Goal: Check status: Check status

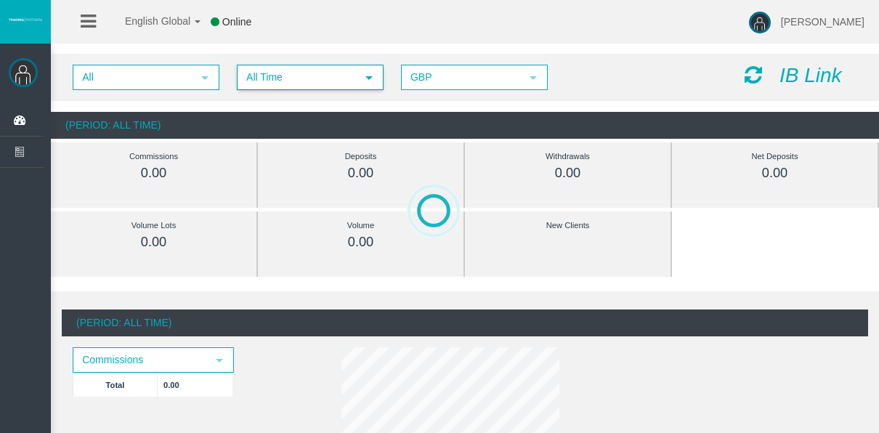
click at [265, 83] on span "All Time" at bounding box center [297, 77] width 118 height 23
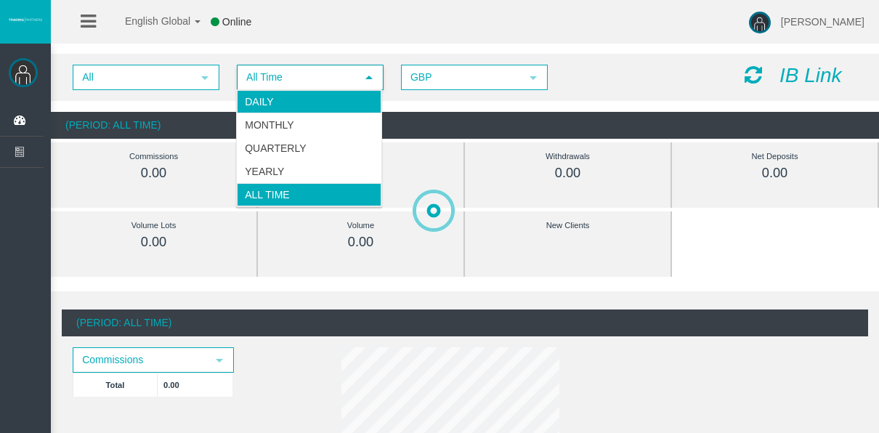
click at [262, 98] on li "Daily" at bounding box center [309, 101] width 145 height 23
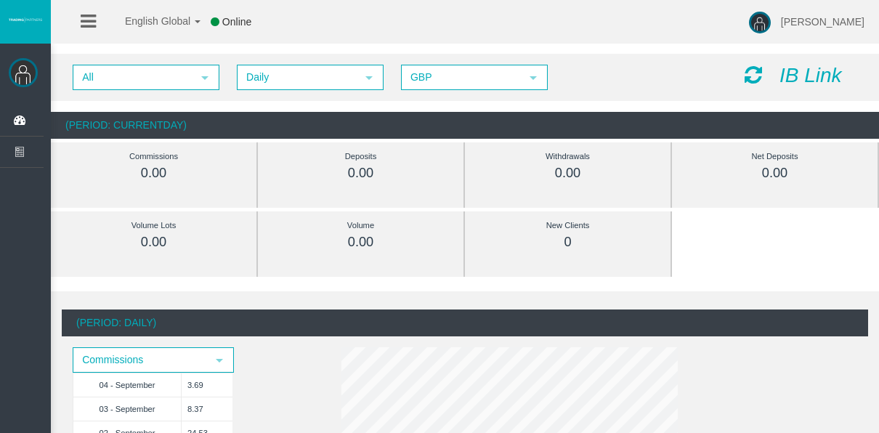
drag, startPoint x: 64, startPoint y: 1, endPoint x: 495, endPoint y: 49, distance: 433.6
click at [495, 49] on div "All select Daily select 4 GBP select GBP IB Link (Period: CurrentDay) Commissio…" at bounding box center [465, 97] width 828 height 100
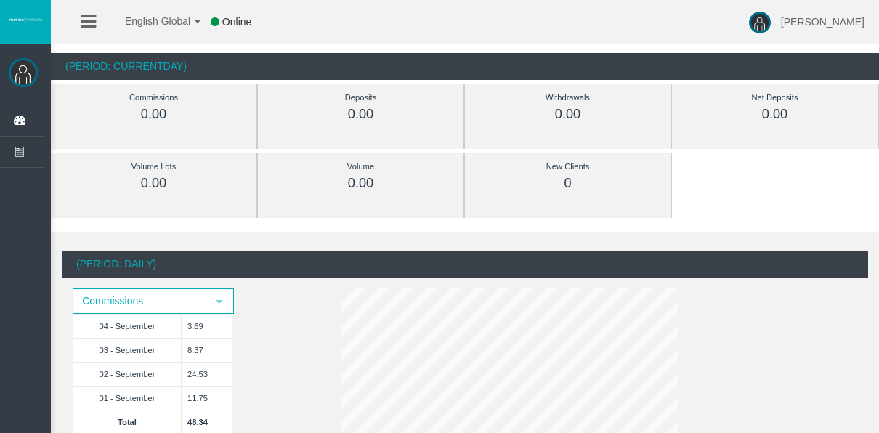
scroll to position [73, 0]
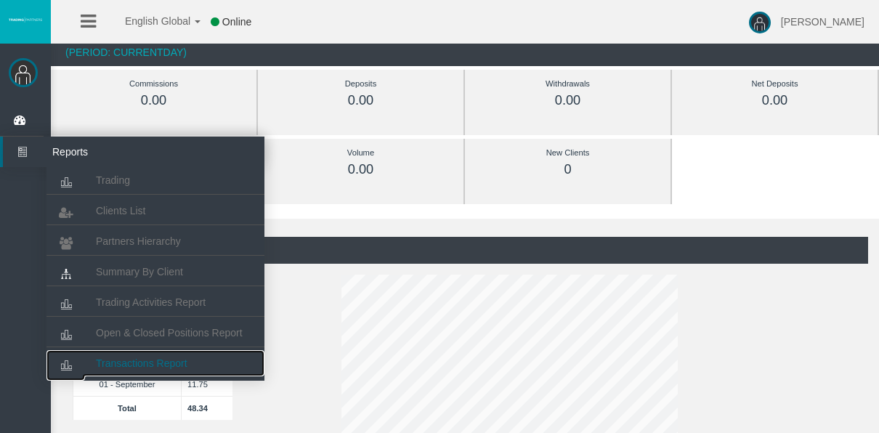
click at [162, 359] on span "Transactions Report" at bounding box center [142, 364] width 92 height 12
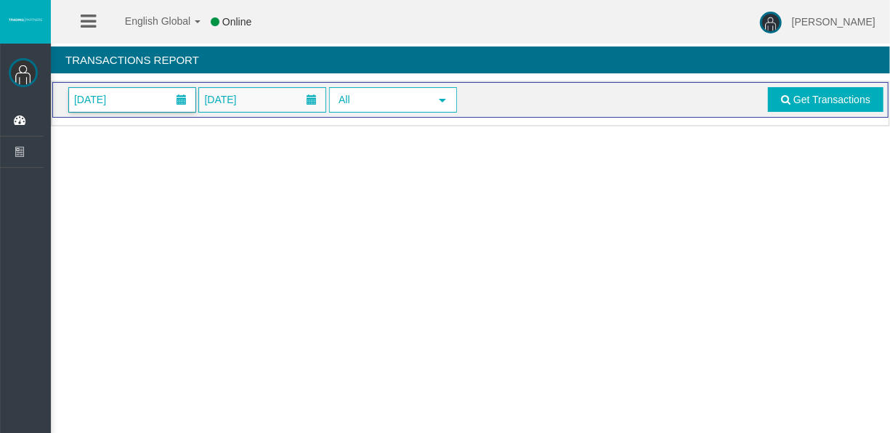
click at [110, 100] on span "[DATE]" at bounding box center [90, 99] width 41 height 20
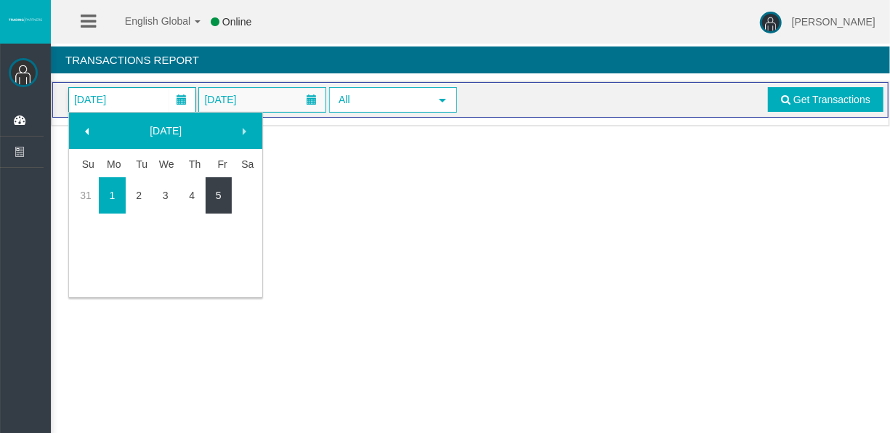
click at [217, 192] on link "5" at bounding box center [219, 195] width 27 height 26
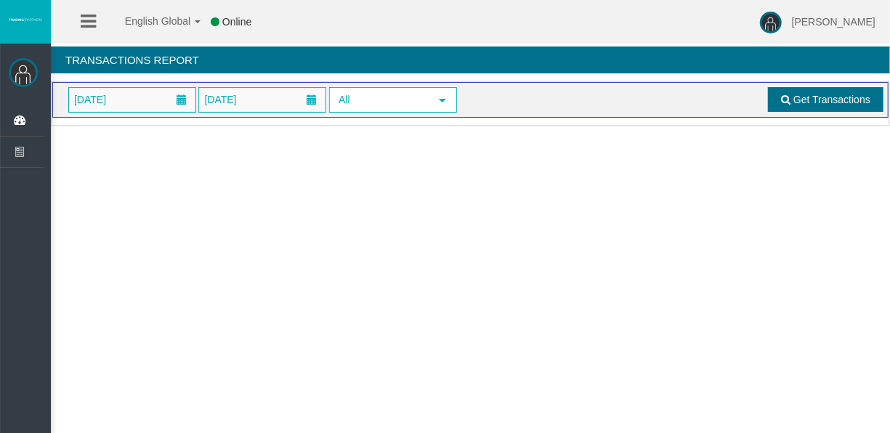
click at [775, 94] on link "Get Transactions" at bounding box center [826, 99] width 116 height 25
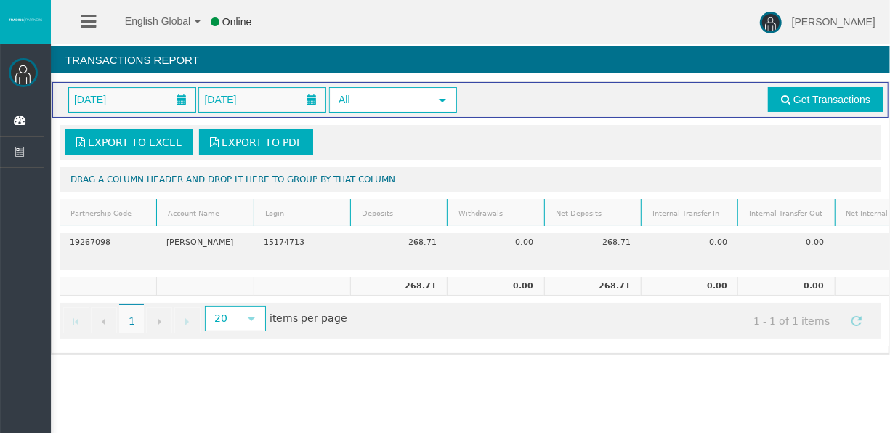
drag, startPoint x: 367, startPoint y: 339, endPoint x: 427, endPoint y: 342, distance: 60.4
click at [427, 342] on div "Export to Excel Export to PDF Drag a column header and drop it here to group by…" at bounding box center [470, 232] width 836 height 228
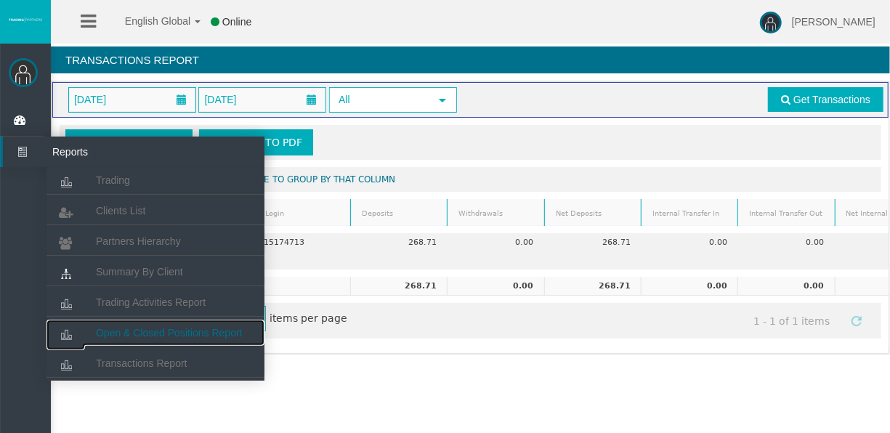
click at [145, 329] on span "Open & Closed Positions Report" at bounding box center [169, 333] width 147 height 12
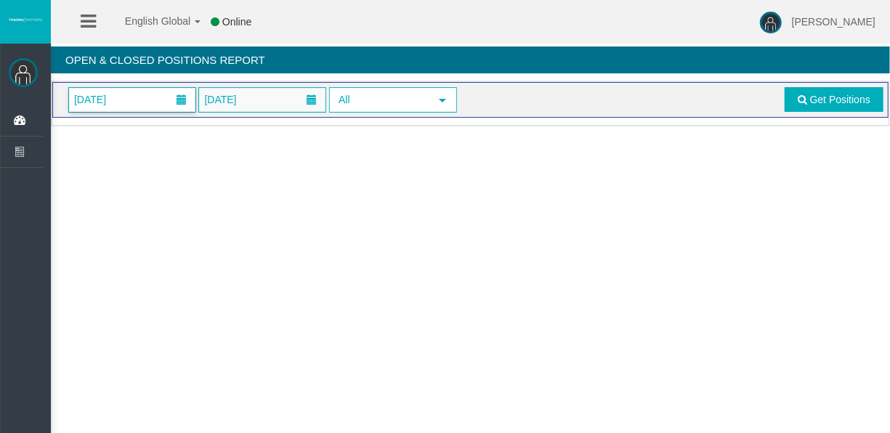
click at [148, 100] on span "[DATE]" at bounding box center [132, 100] width 126 height 24
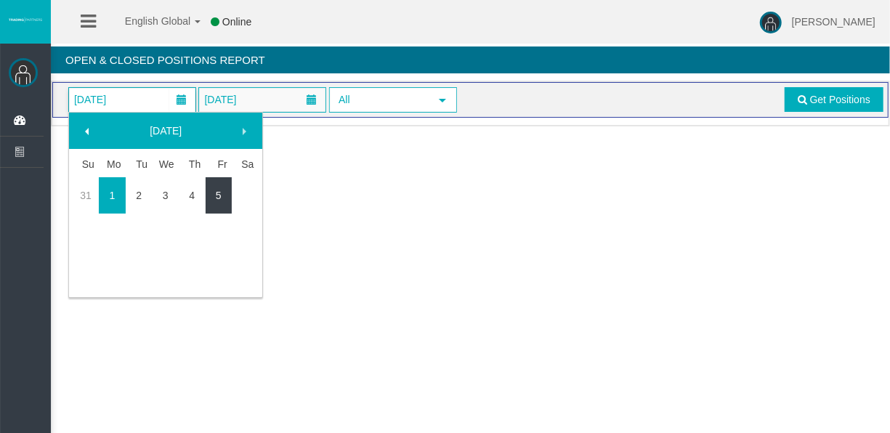
click at [219, 195] on link "5" at bounding box center [219, 195] width 27 height 26
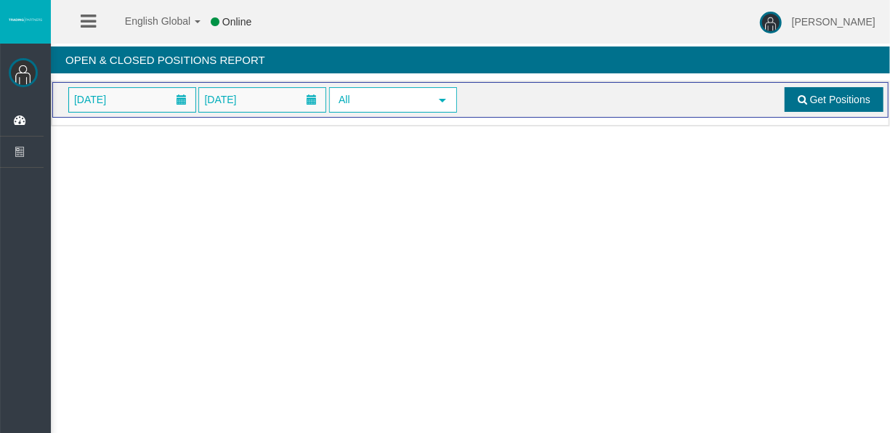
click at [839, 96] on link "Get Positions" at bounding box center [834, 99] width 99 height 25
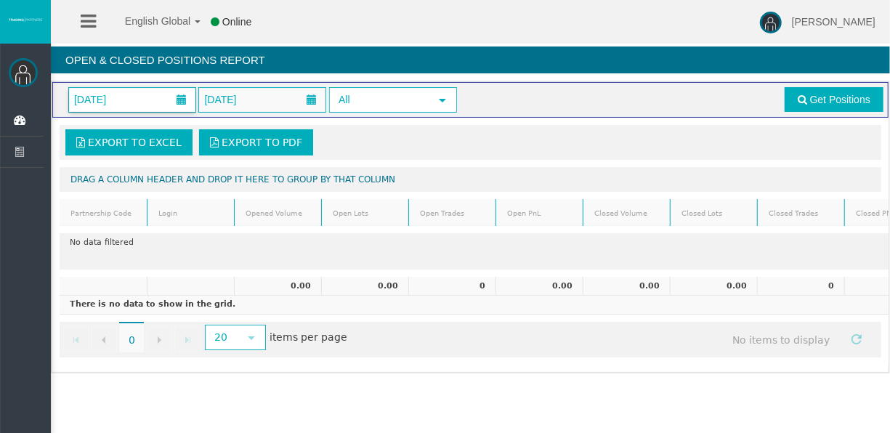
click at [179, 95] on span at bounding box center [182, 99] width 10 height 10
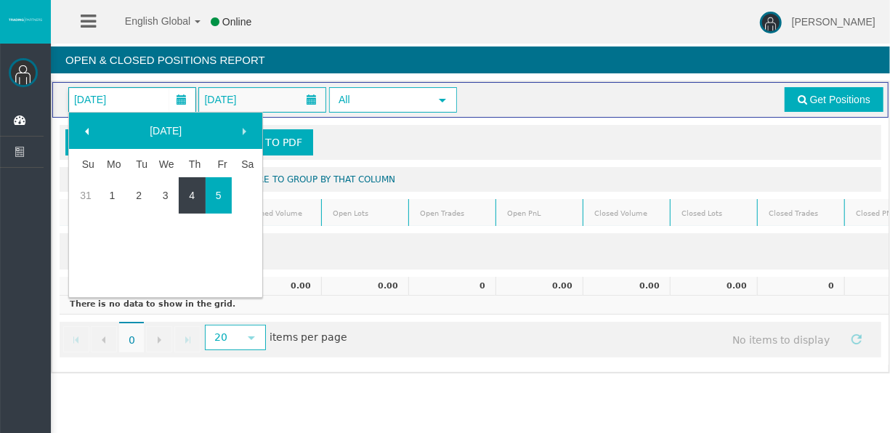
click at [187, 193] on link "4" at bounding box center [192, 195] width 27 height 26
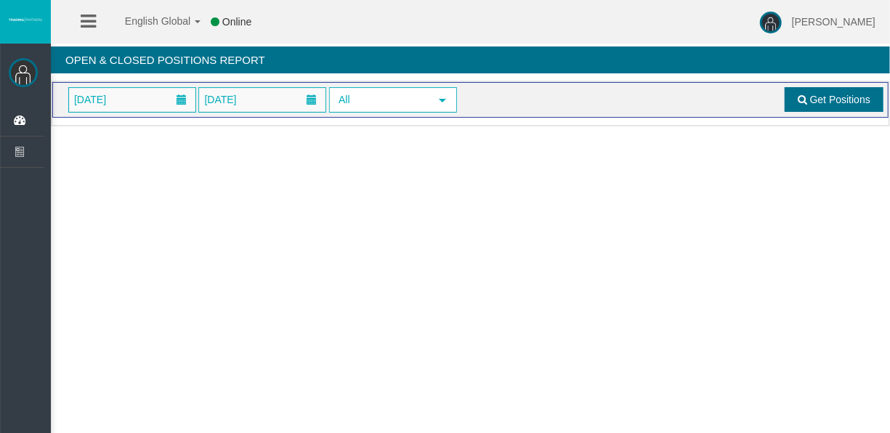
click at [801, 102] on span at bounding box center [802, 99] width 9 height 10
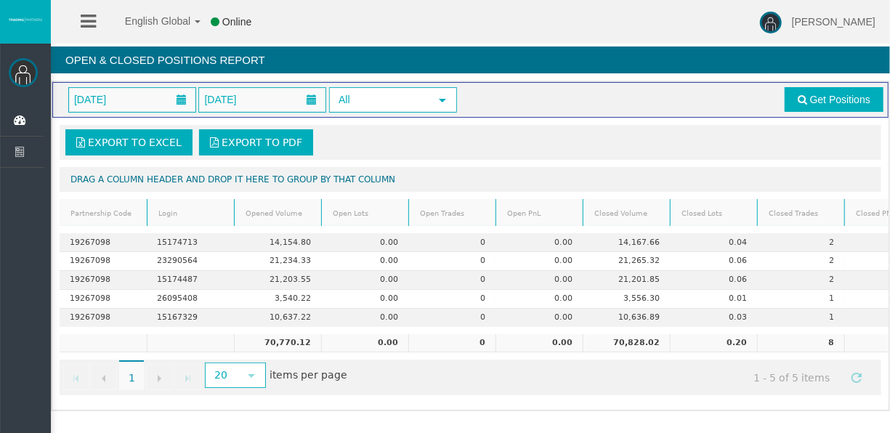
drag, startPoint x: 102, startPoint y: 195, endPoint x: 108, endPoint y: 203, distance: 9.9
click at [107, 201] on div "Export to Excel Export to PDF Drag a column header and drop it here to group by…" at bounding box center [470, 260] width 836 height 285
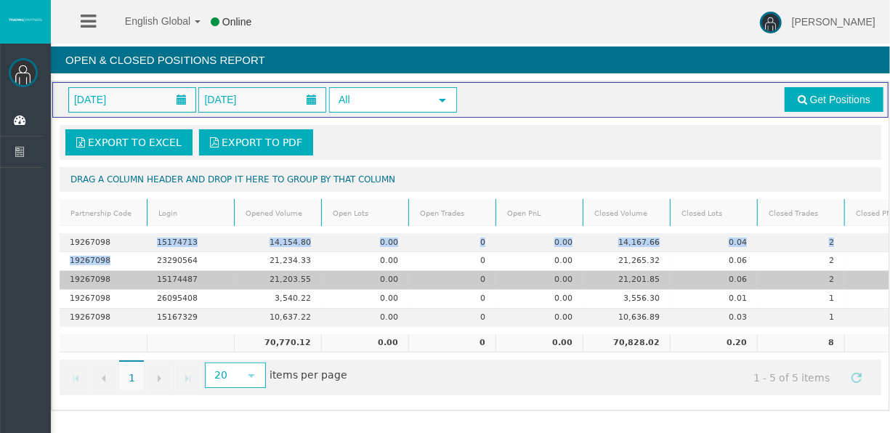
drag, startPoint x: 108, startPoint y: 203, endPoint x: 123, endPoint y: 272, distance: 71.4
click at [123, 271] on tbody "19267098 15174713 14,154.80 0.00 0 0.00 14,167.66 0.04 2 12.87 19267098 2329056…" at bounding box center [496, 279] width 872 height 93
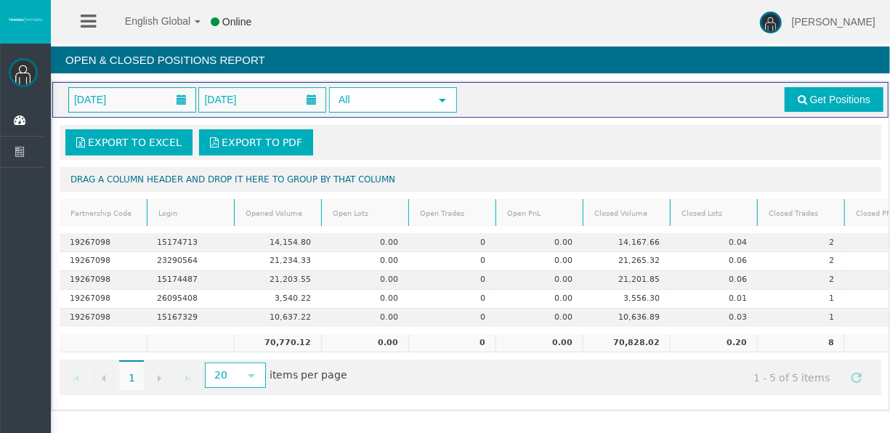
click at [517, 183] on div "Drag a column header and drop it here to group by that column" at bounding box center [471, 179] width 822 height 25
